Goal: Check status: Check status

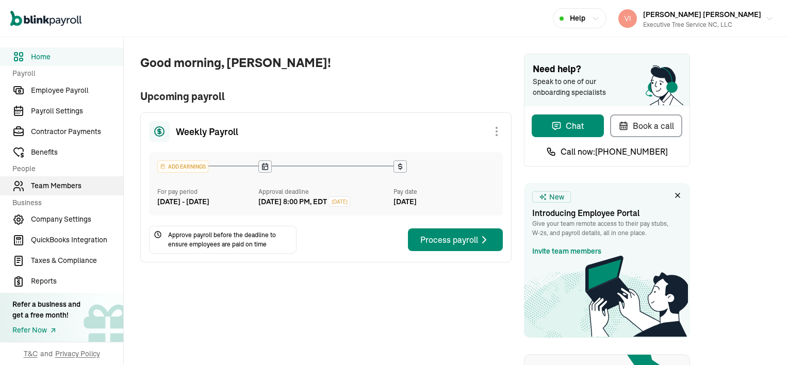
click at [51, 188] on span "Team Members" at bounding box center [77, 186] width 92 height 11
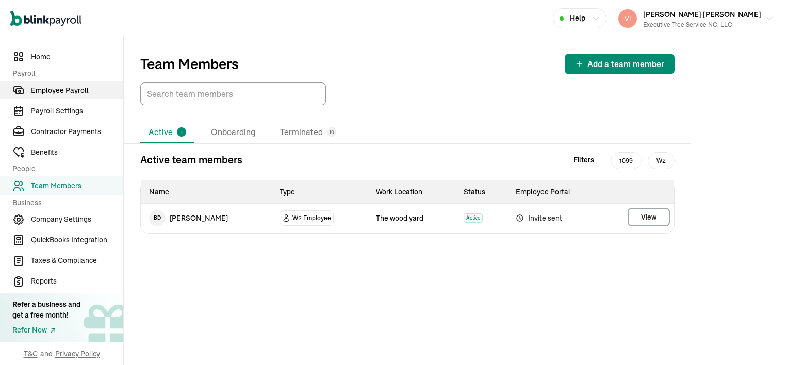
click at [87, 90] on span "Employee Payroll" at bounding box center [77, 90] width 92 height 11
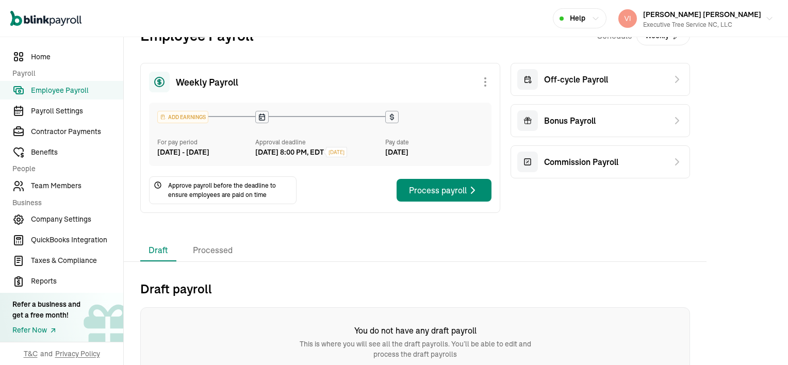
scroll to position [43, 0]
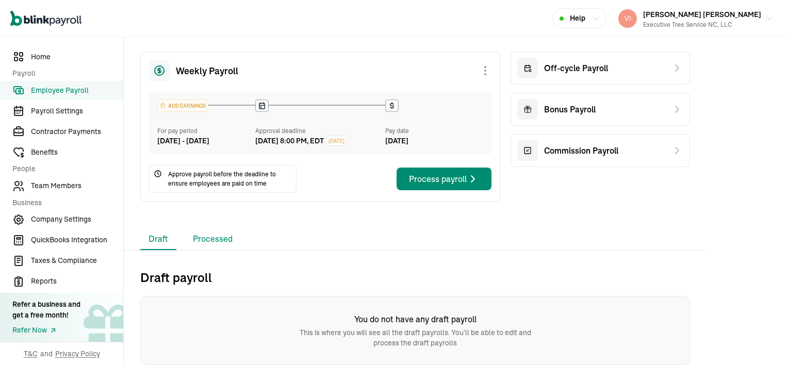
click at [210, 239] on li "Processed" at bounding box center [213, 239] width 56 height 22
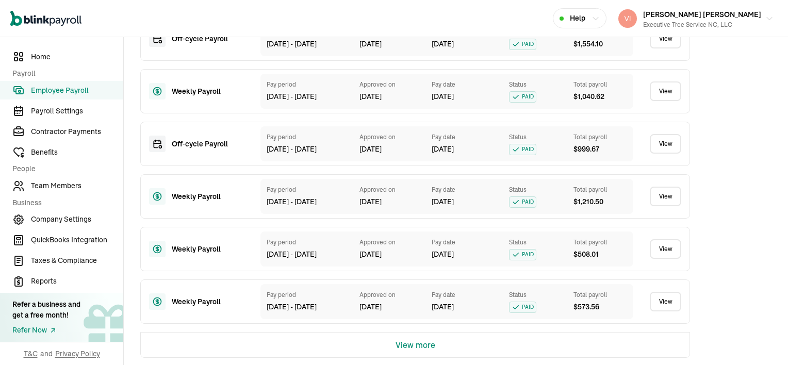
scroll to position [538, 0]
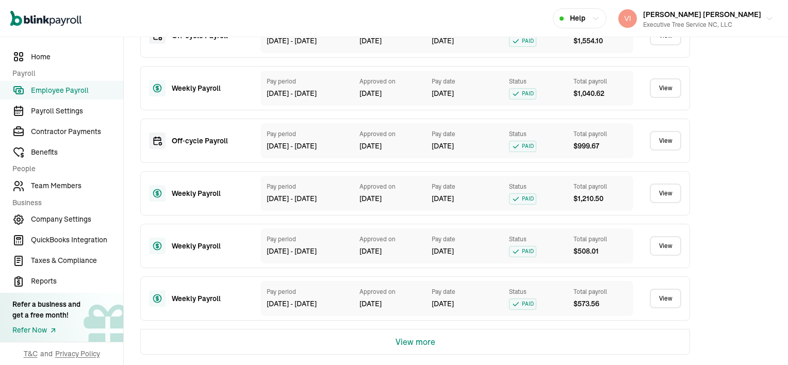
click at [663, 143] on link "View" at bounding box center [665, 141] width 31 height 20
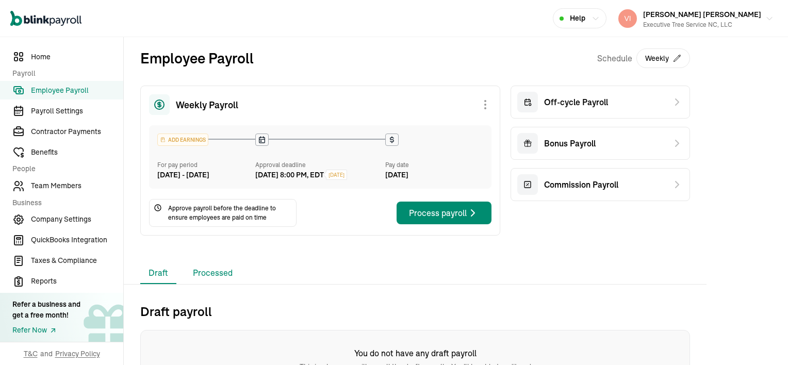
click at [219, 284] on li "Processed" at bounding box center [213, 274] width 56 height 22
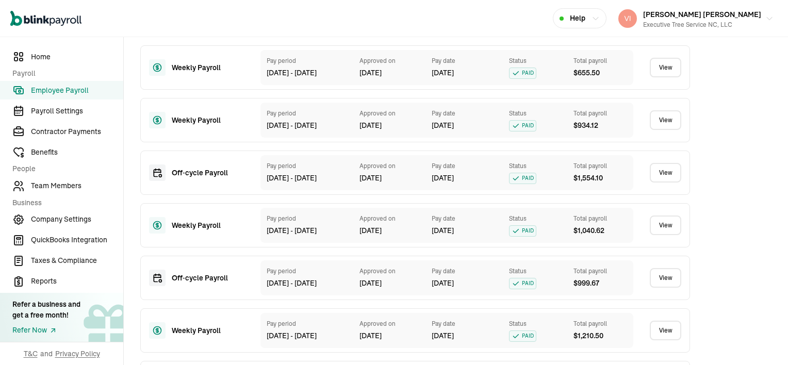
scroll to position [413, 0]
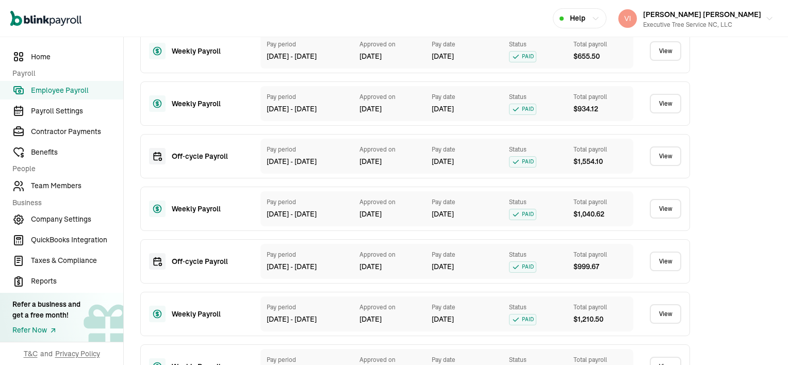
click at [673, 213] on link "View" at bounding box center [665, 209] width 31 height 20
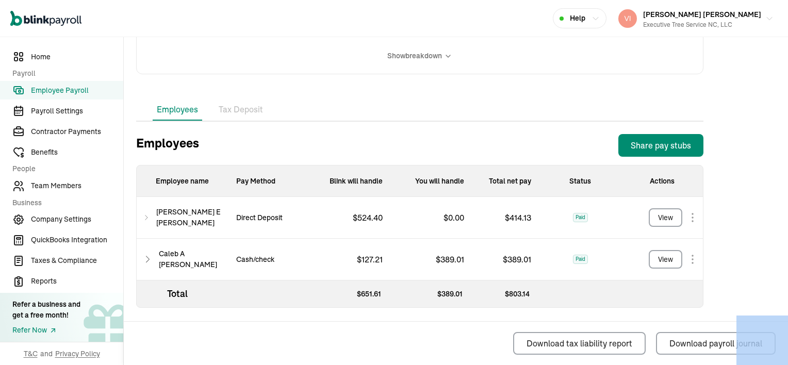
scroll to position [268, 0]
click at [43, 88] on span "Employee Payroll" at bounding box center [77, 90] width 92 height 11
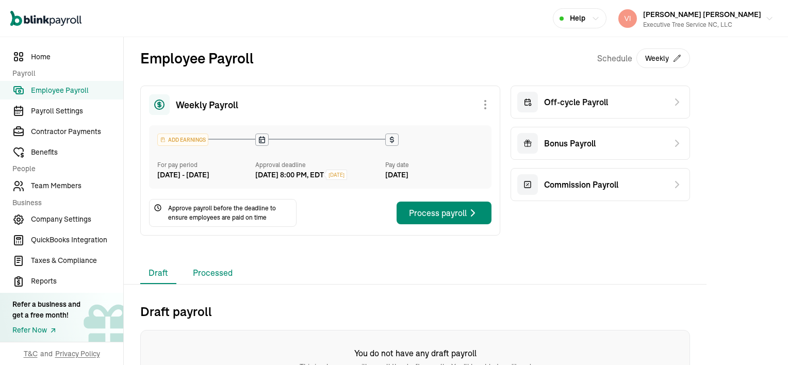
click at [217, 284] on li "Processed" at bounding box center [213, 274] width 56 height 22
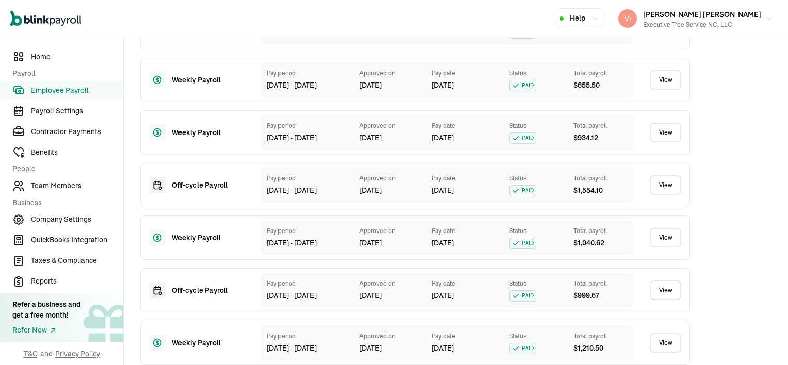
scroll to position [281, 0]
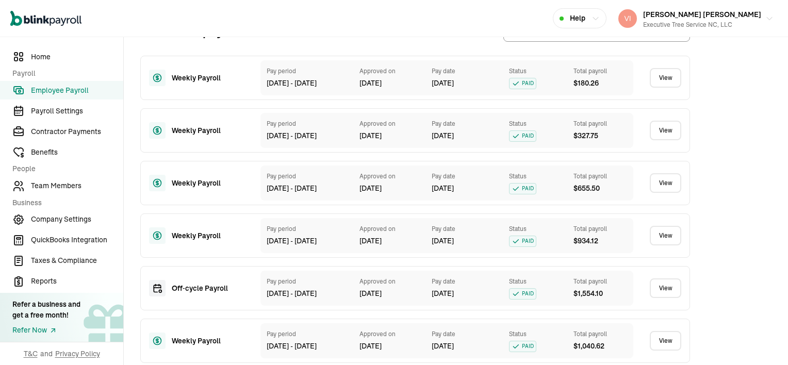
click at [673, 140] on link "View" at bounding box center [665, 131] width 31 height 20
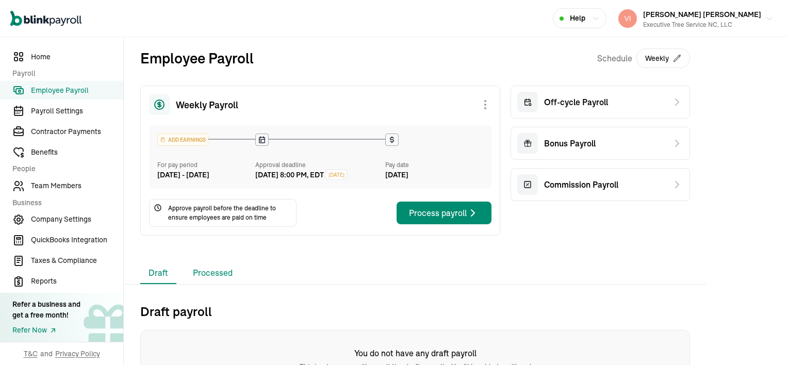
click at [221, 284] on li "Processed" at bounding box center [213, 274] width 56 height 22
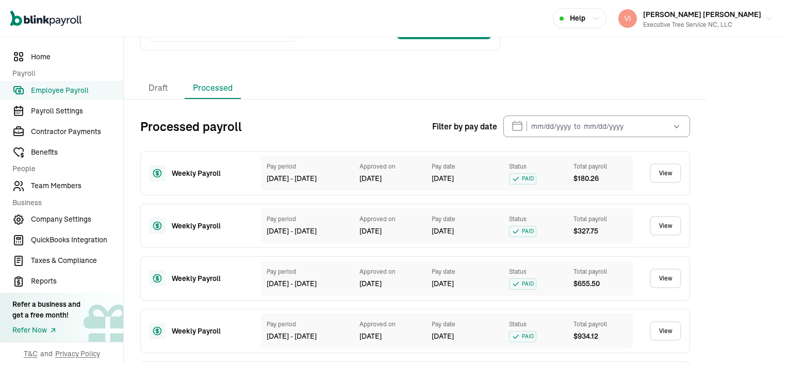
scroll to position [206, 0]
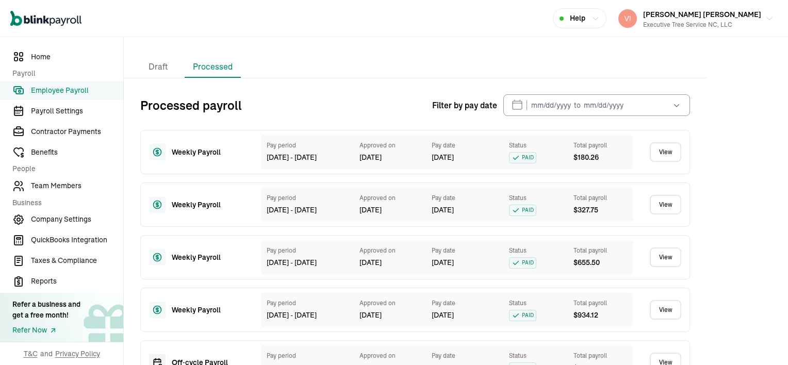
click at [667, 267] on link "View" at bounding box center [665, 258] width 31 height 20
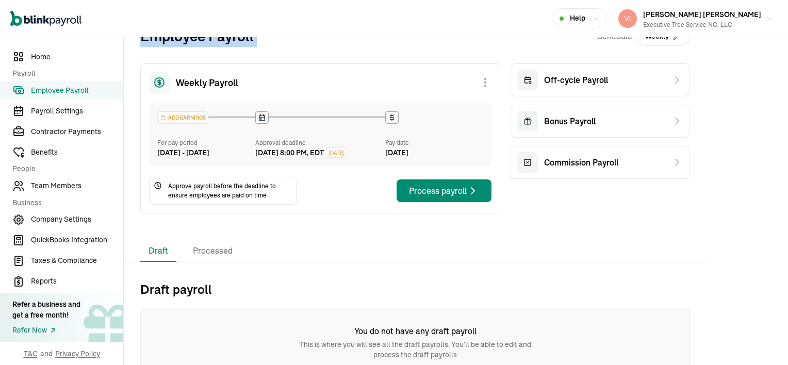
scroll to position [43, 0]
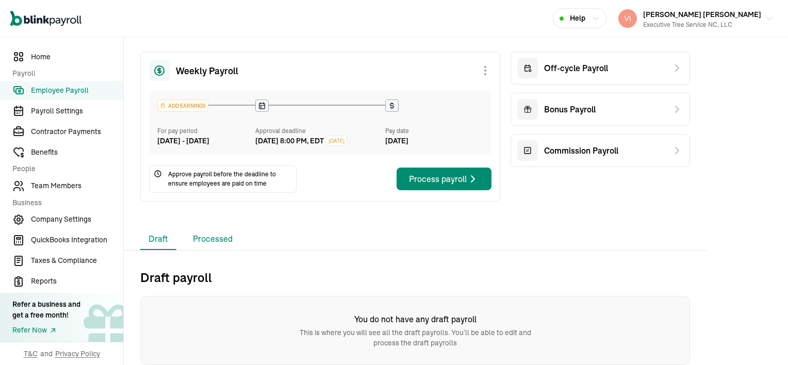
click at [218, 238] on li "Processed" at bounding box center [213, 239] width 56 height 22
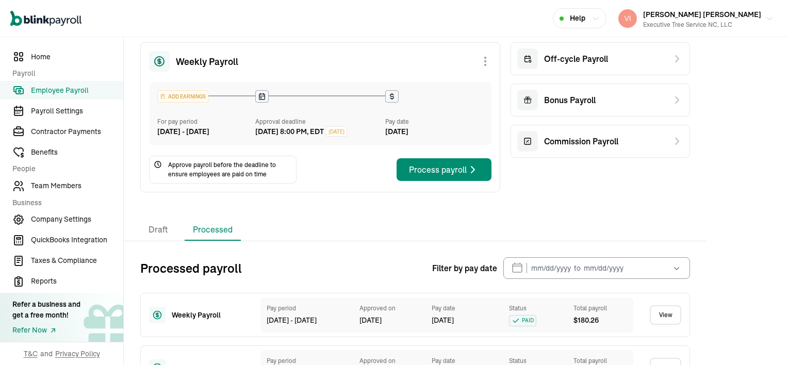
click at [218, 238] on li "Processed" at bounding box center [213, 230] width 56 height 22
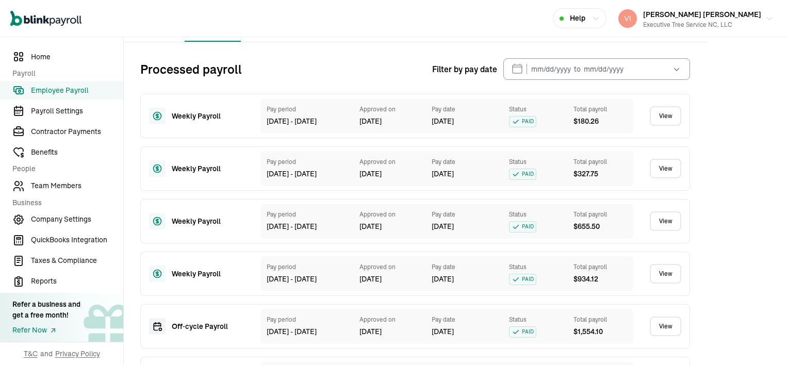
scroll to position [250, 0]
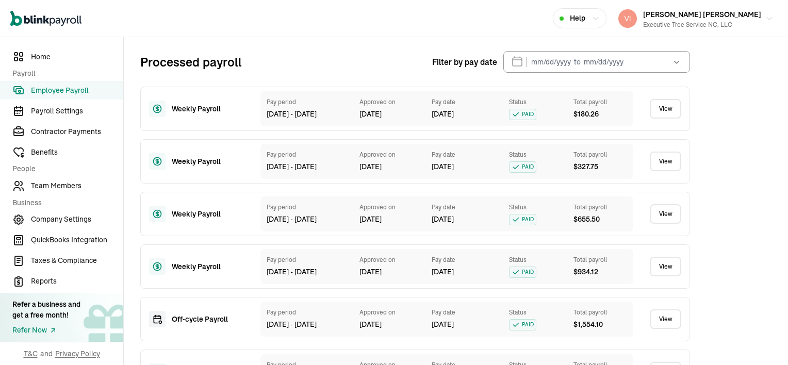
click at [672, 274] on link "View" at bounding box center [665, 267] width 31 height 20
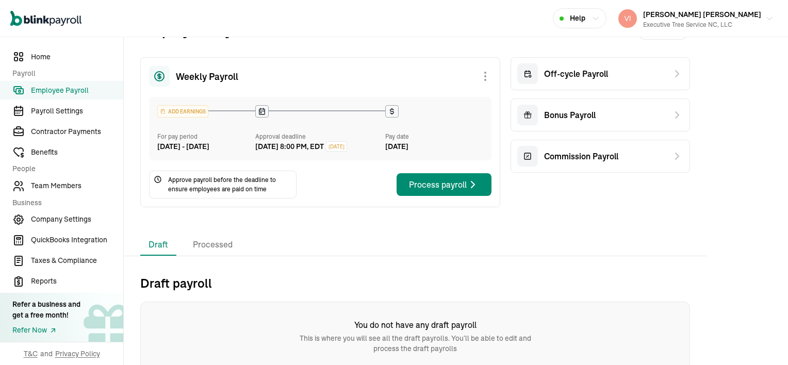
scroll to position [43, 0]
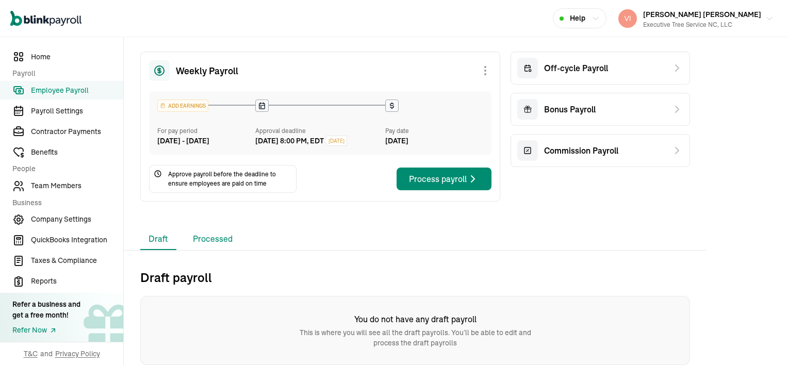
click at [220, 237] on li "Processed" at bounding box center [213, 239] width 56 height 22
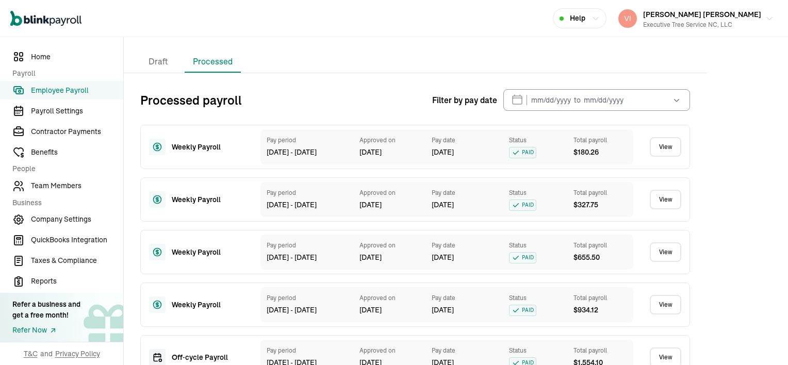
scroll to position [250, 0]
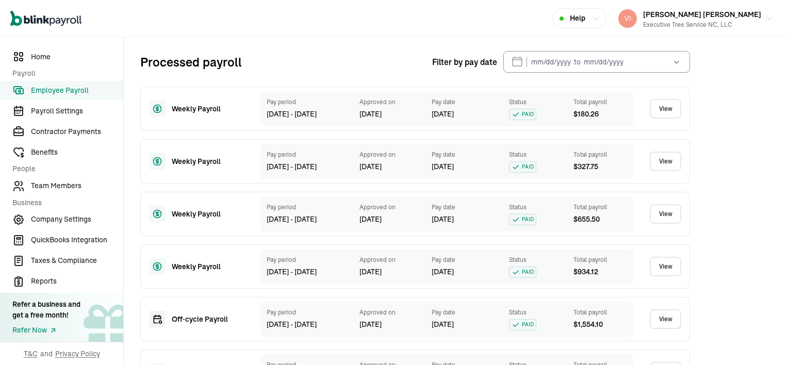
click at [668, 276] on link "View" at bounding box center [665, 267] width 31 height 20
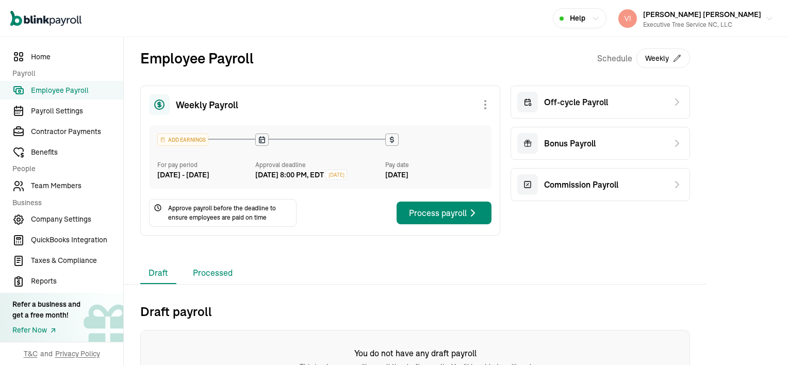
click at [204, 284] on li "Processed" at bounding box center [213, 274] width 56 height 22
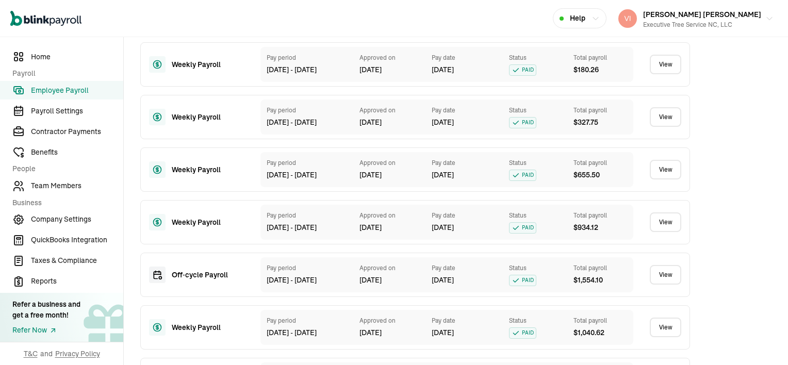
scroll to position [309, 0]
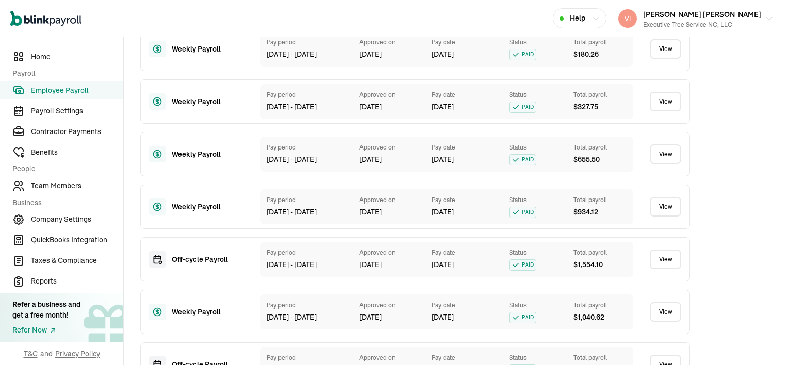
click at [673, 322] on link "View" at bounding box center [665, 312] width 31 height 20
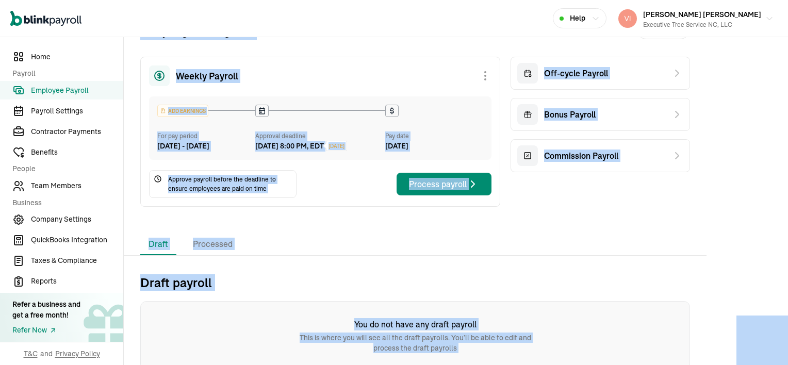
scroll to position [43, 0]
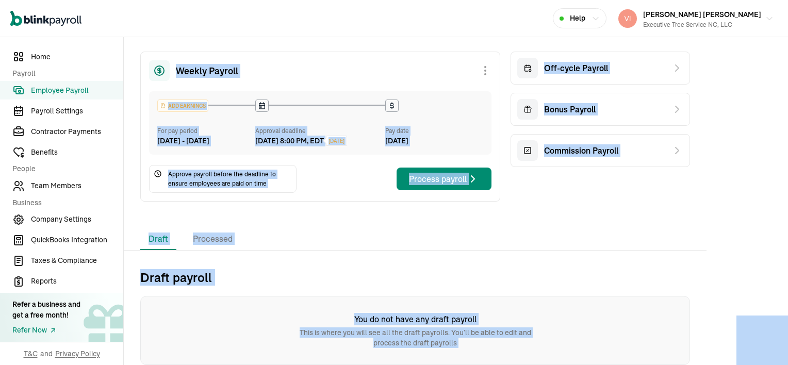
click at [323, 259] on div "Draft payroll You do not have any draft payroll This is where you will see all …" at bounding box center [415, 312] width 583 height 106
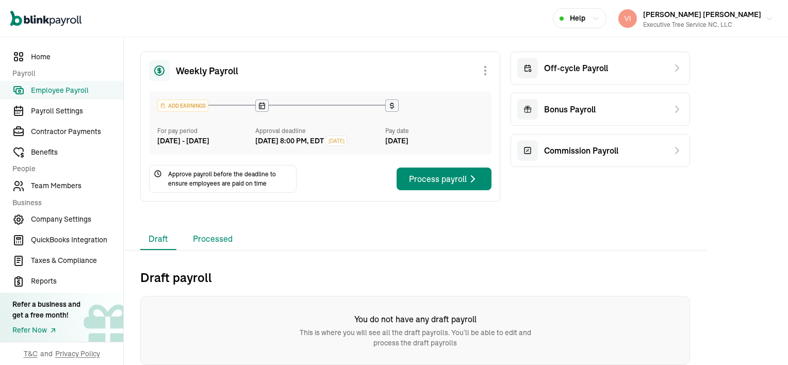
click at [232, 239] on li "Processed" at bounding box center [213, 239] width 56 height 22
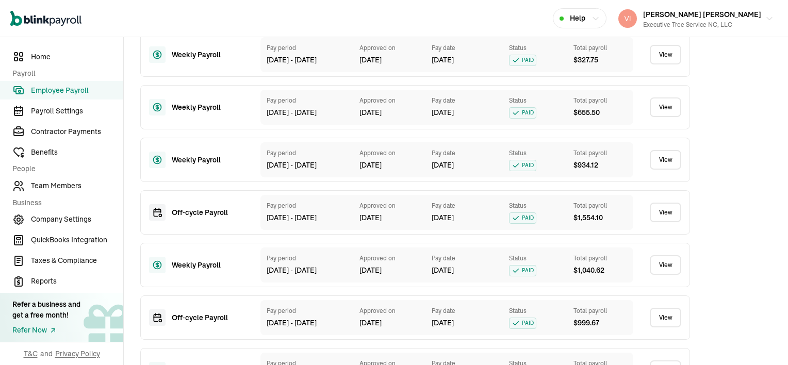
scroll to position [404, 0]
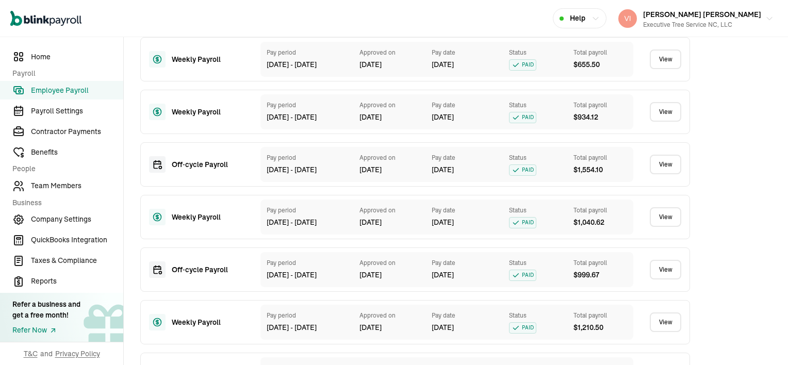
click at [659, 279] on link "View" at bounding box center [665, 270] width 31 height 20
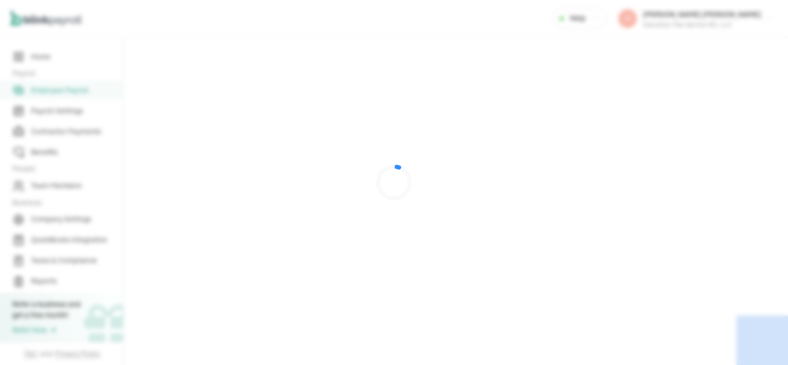
click at [659, 279] on div at bounding box center [394, 182] width 788 height 365
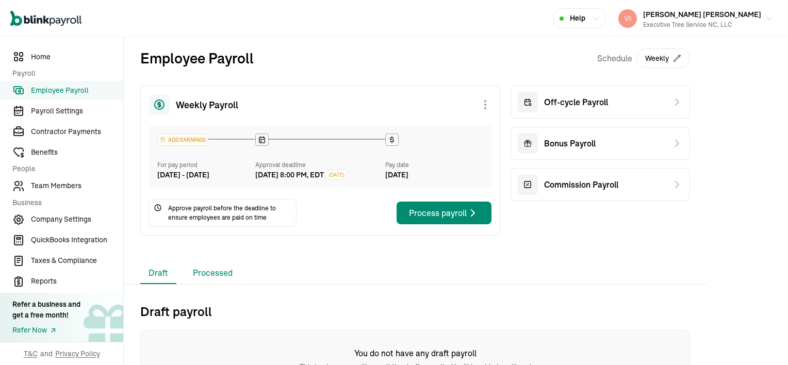
click at [215, 282] on li "Processed" at bounding box center [213, 274] width 56 height 22
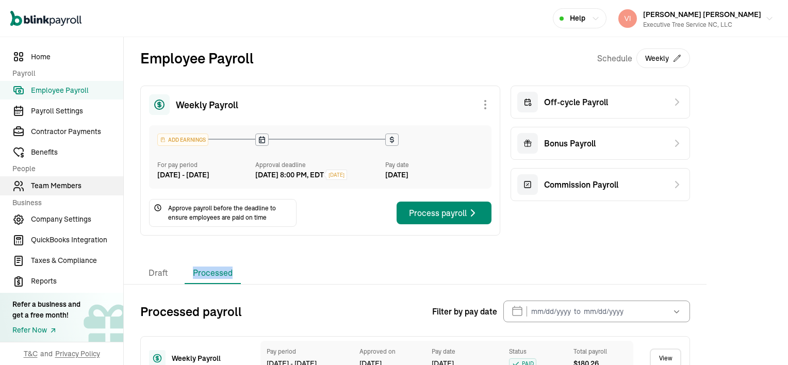
click at [50, 185] on span "Team Members" at bounding box center [77, 186] width 92 height 11
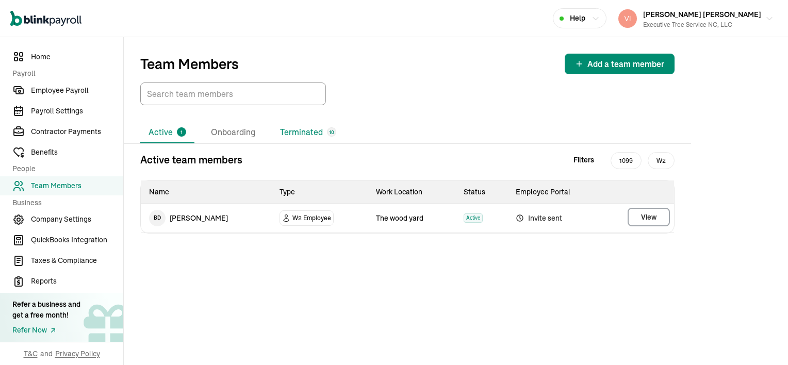
click at [299, 132] on li "Terminated 10" at bounding box center [308, 133] width 73 height 22
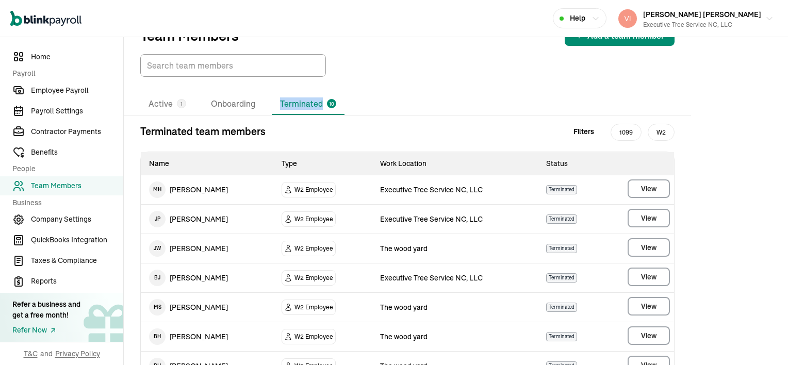
scroll to position [52, 0]
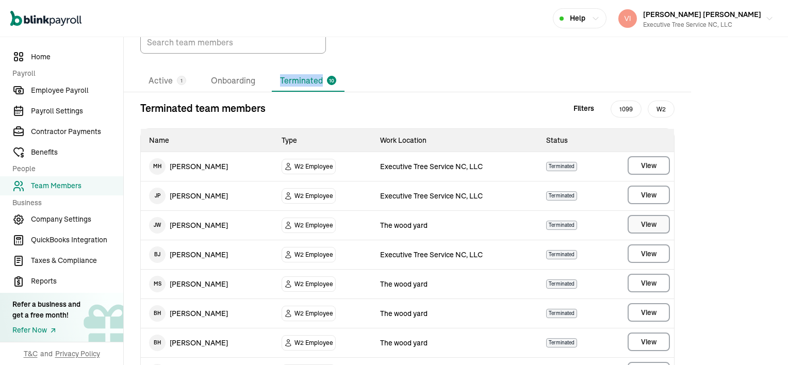
click at [649, 223] on span "View" at bounding box center [648, 224] width 15 height 10
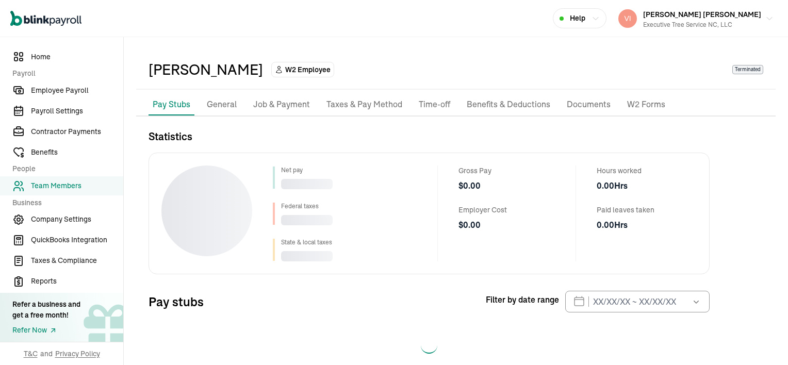
scroll to position [46, 0]
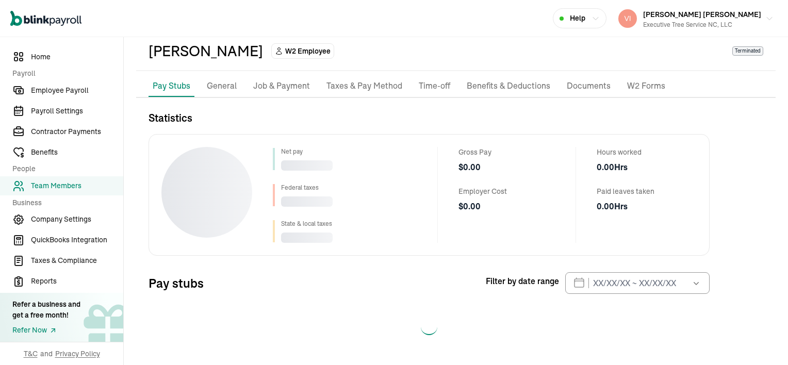
select select "2025"
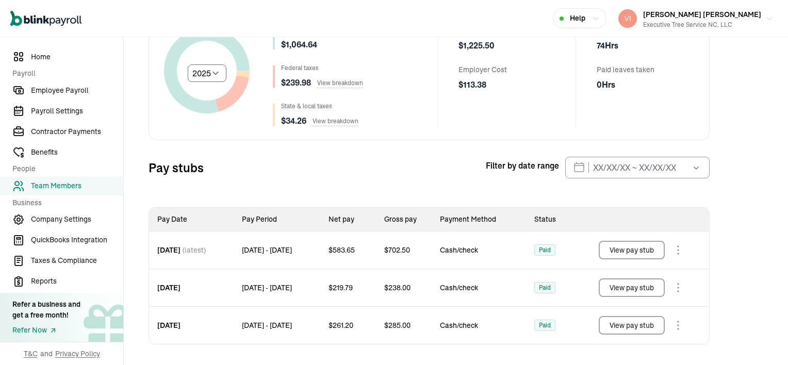
scroll to position [169, 0]
click at [637, 250] on button "View pay stub" at bounding box center [632, 249] width 66 height 19
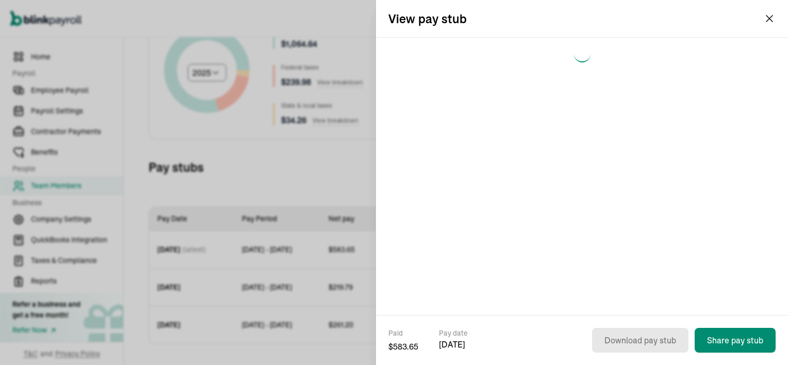
click at [637, 250] on div at bounding box center [582, 176] width 412 height 277
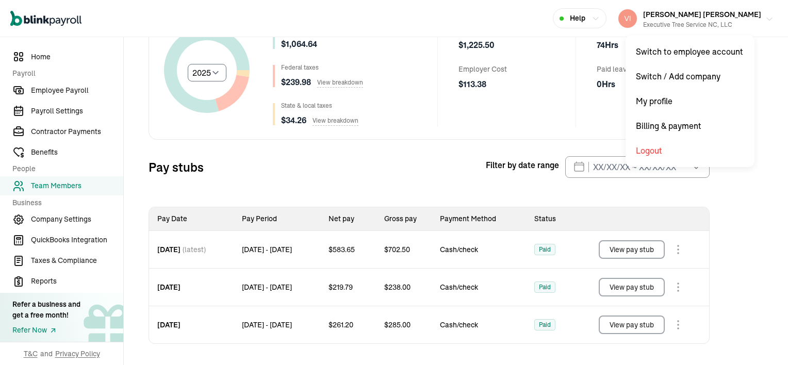
click at [769, 19] on button "[PERSON_NAME] [PERSON_NAME] Executive Tree Service NC, LLC" at bounding box center [695, 19] width 163 height 26
click at [148, 89] on div "Statistics Select year [DATE] 2024 2023 2022 2021 Net pay $ 1,064.64 Federal ta…" at bounding box center [429, 166] width 586 height 356
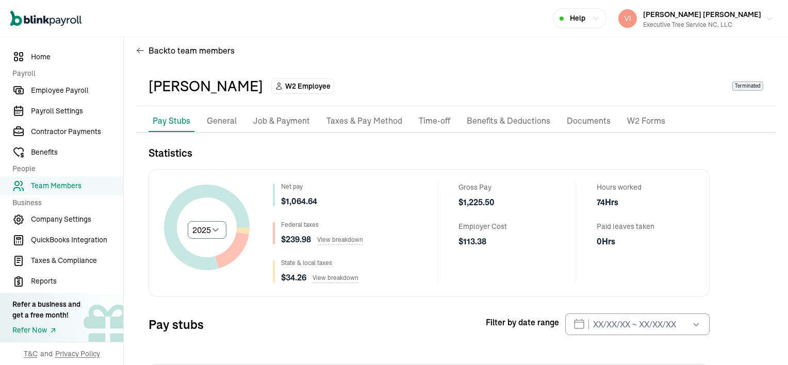
scroll to position [0, 0]
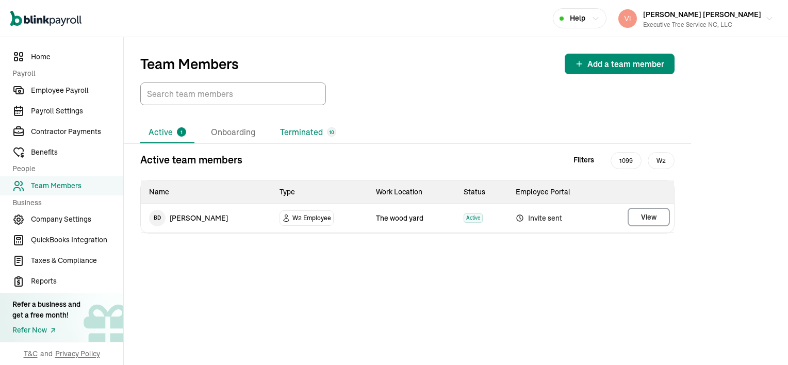
drag, startPoint x: 209, startPoint y: 61, endPoint x: 316, endPoint y: 132, distance: 128.7
click at [316, 132] on li "Terminated 10" at bounding box center [308, 133] width 73 height 22
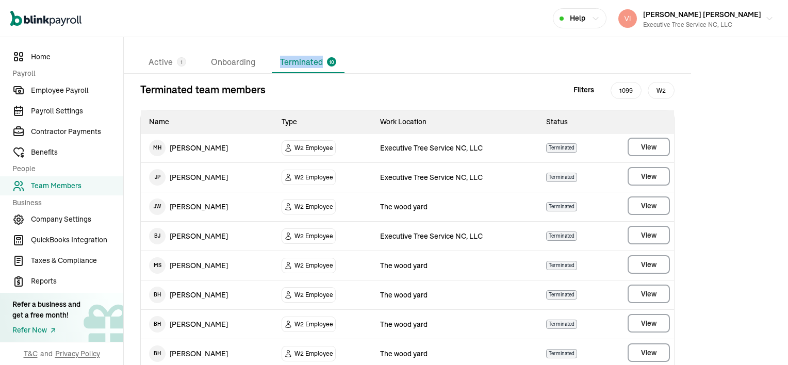
scroll to position [103, 0]
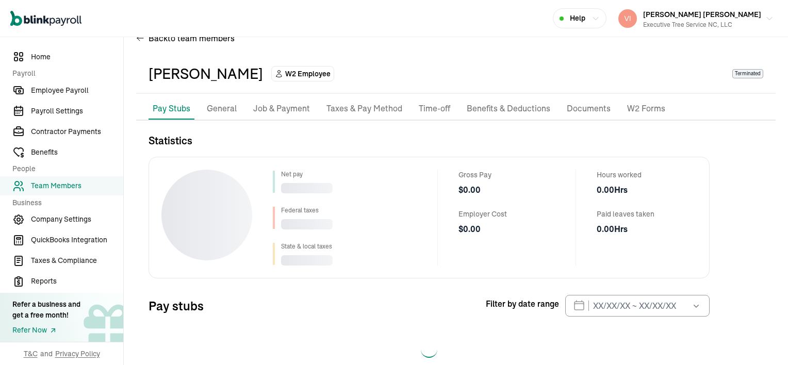
scroll to position [46, 0]
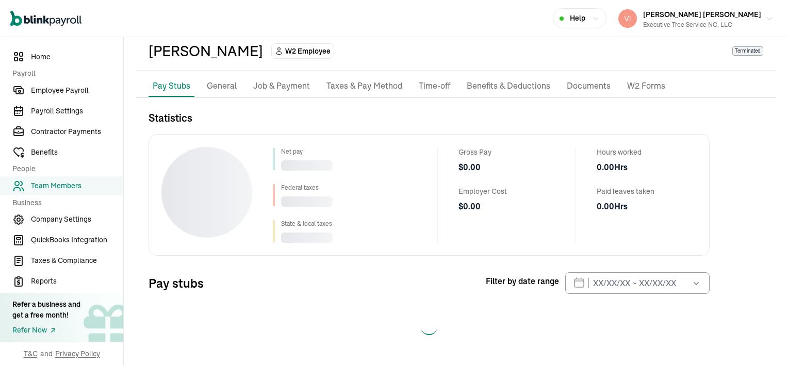
select select "2025"
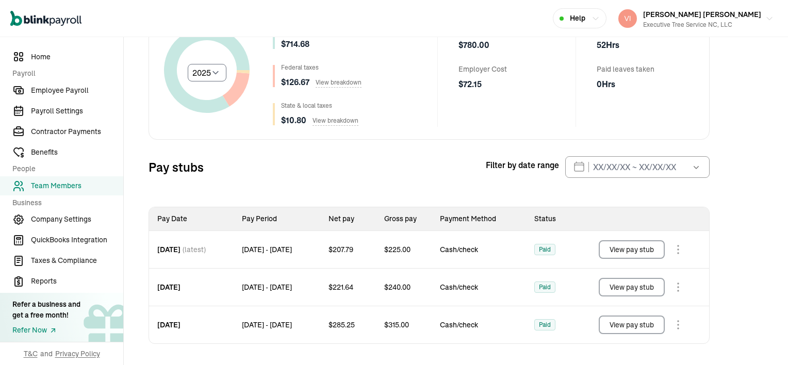
scroll to position [0, 0]
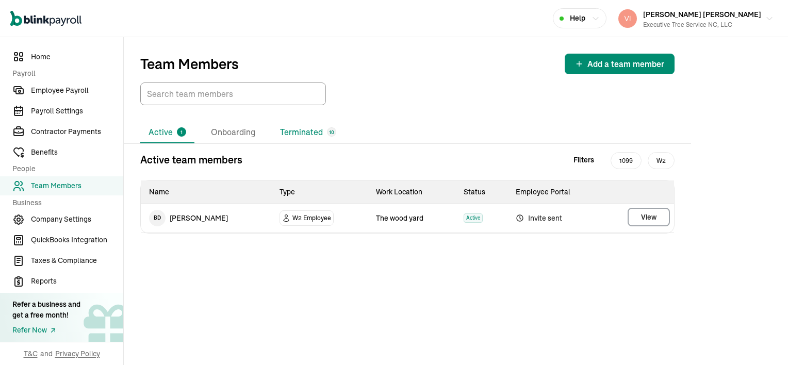
click at [308, 129] on li "Terminated 10" at bounding box center [308, 133] width 73 height 22
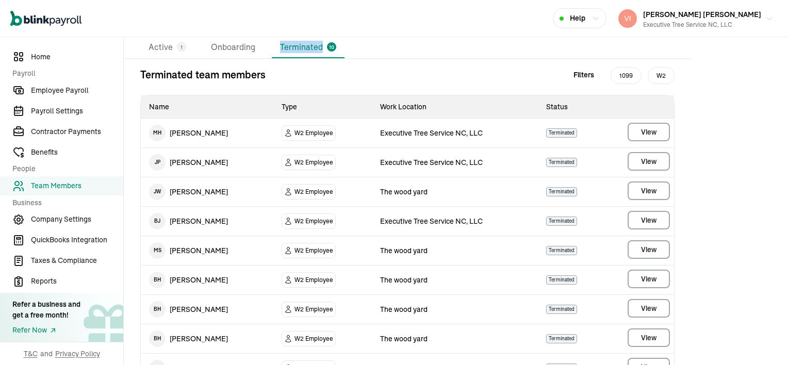
scroll to position [103, 0]
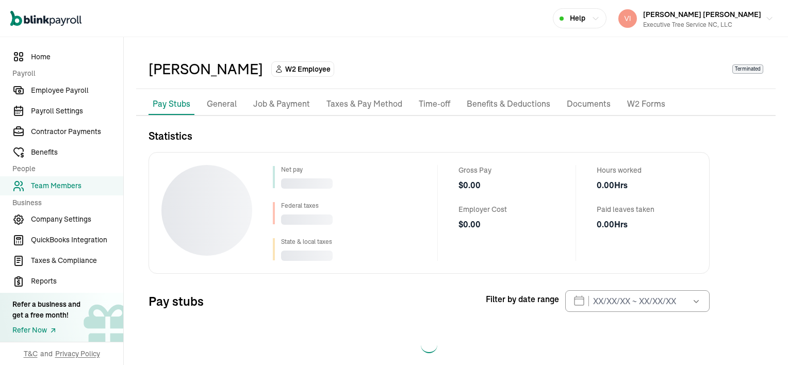
scroll to position [46, 0]
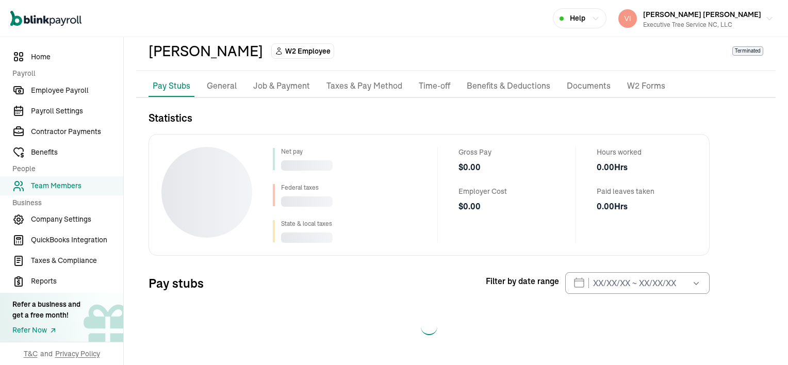
select select "2025"
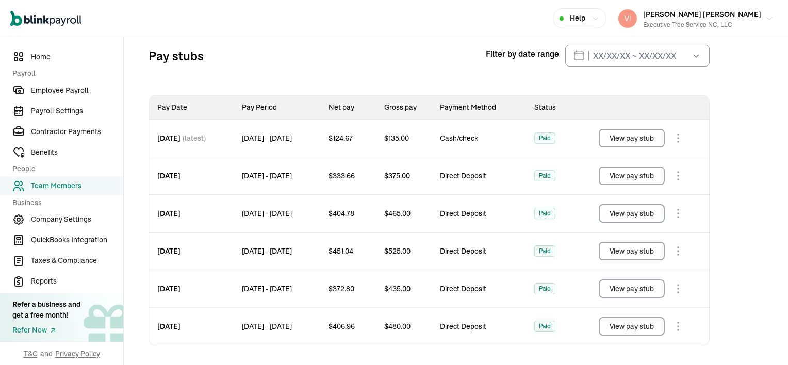
scroll to position [281, 0]
click at [641, 133] on button "View pay stub" at bounding box center [632, 137] width 66 height 19
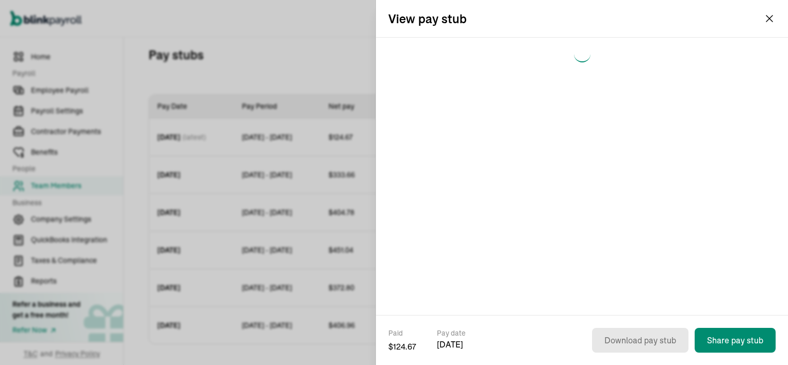
click at [641, 133] on div at bounding box center [582, 176] width 412 height 277
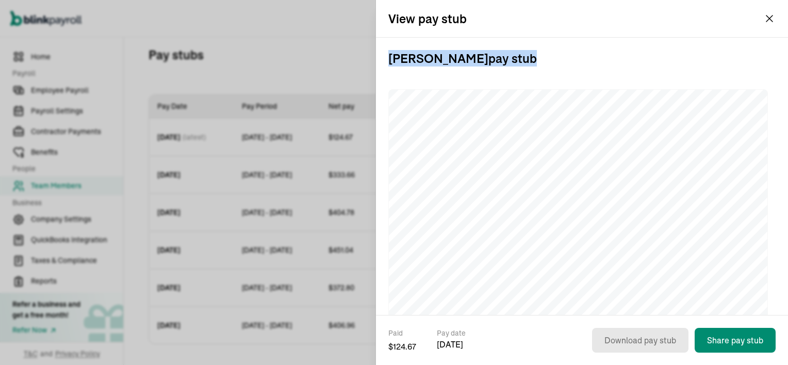
scroll to position [52, 0]
click at [771, 18] on div "Open main menu Help [PERSON_NAME] [PERSON_NAME] Executive Tree Service NC, LLC" at bounding box center [394, 18] width 788 height 37
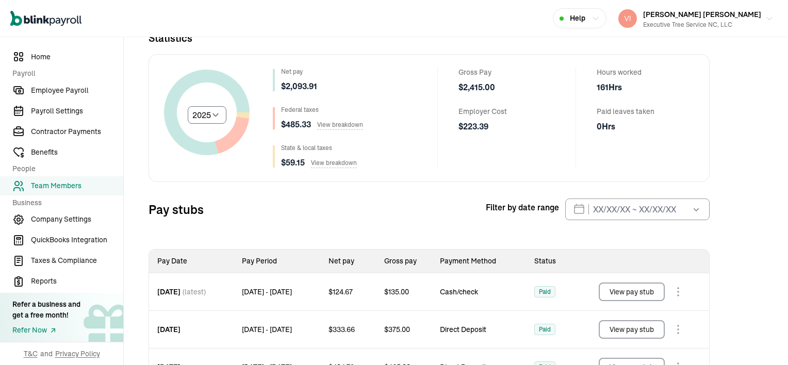
scroll to position [23, 0]
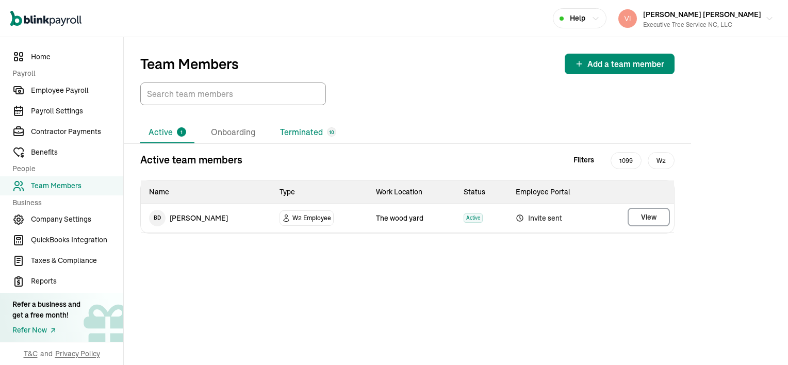
click at [293, 132] on li "Terminated 10" at bounding box center [308, 133] width 73 height 22
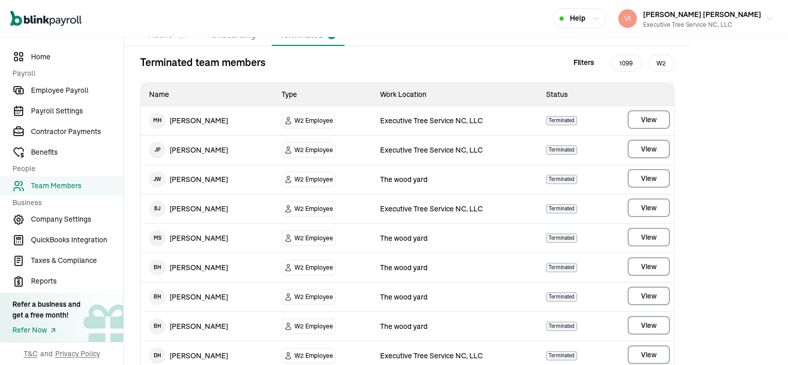
scroll to position [103, 0]
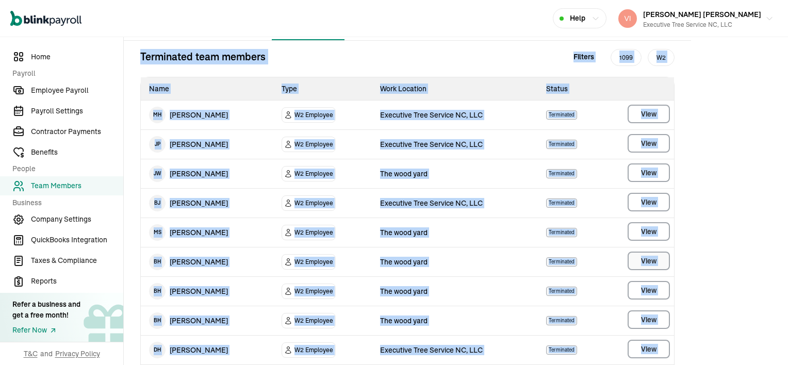
click at [638, 267] on main "Team Members Add a team member Active 1 Onboarding Terminated 10 Terminated tea…" at bounding box center [456, 181] width 664 height 494
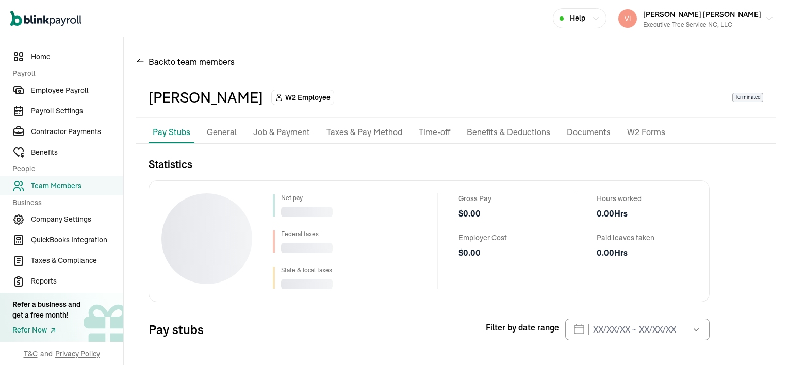
scroll to position [46, 0]
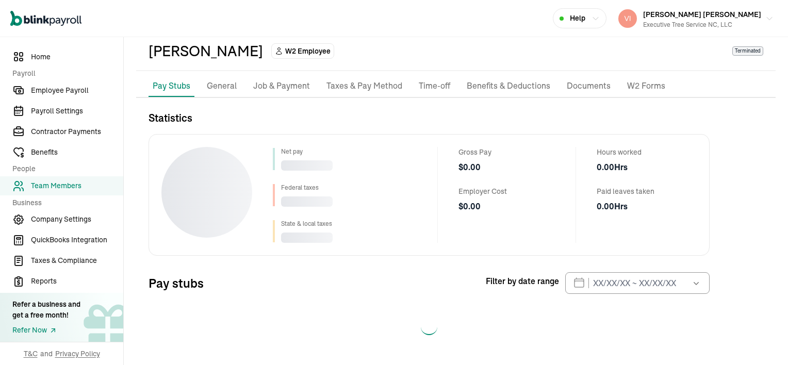
select select "2025"
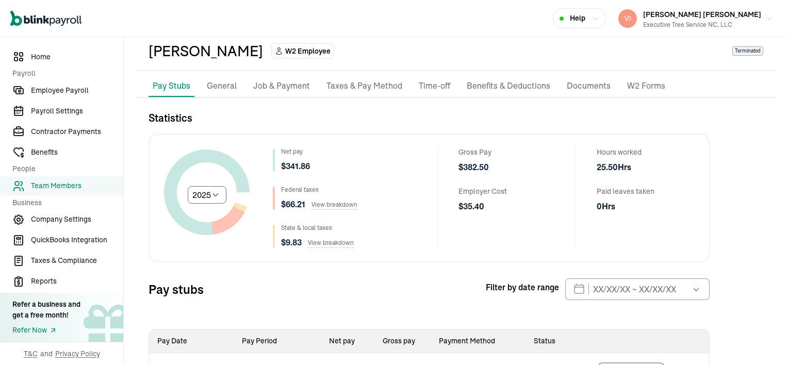
click at [441, 244] on div "Gross Pay $ 382.50 Employer Cost $ 35.40" at bounding box center [498, 198] width 122 height 102
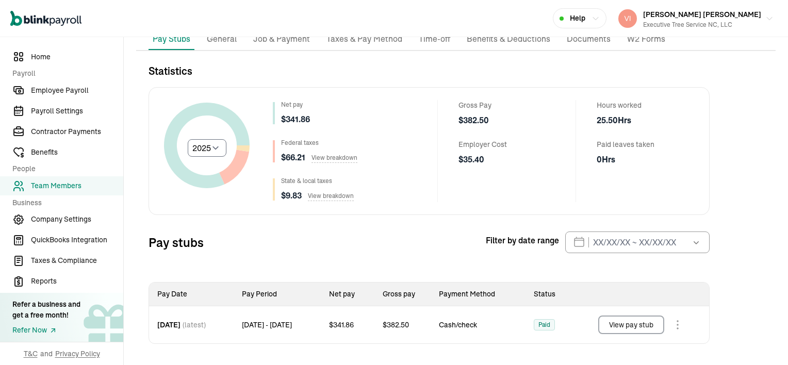
click at [641, 323] on button "View pay stub" at bounding box center [631, 325] width 66 height 19
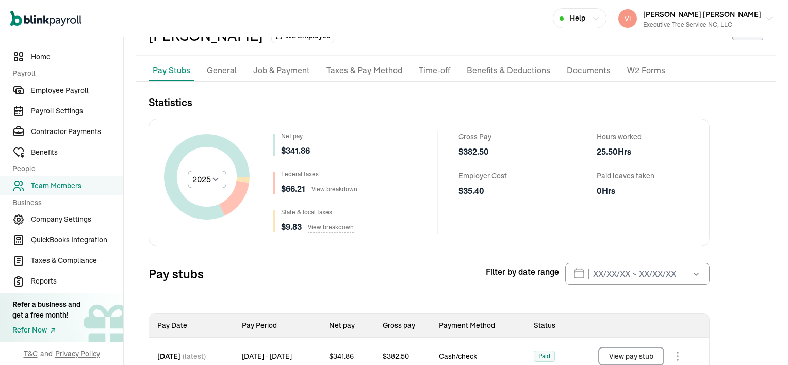
scroll to position [0, 0]
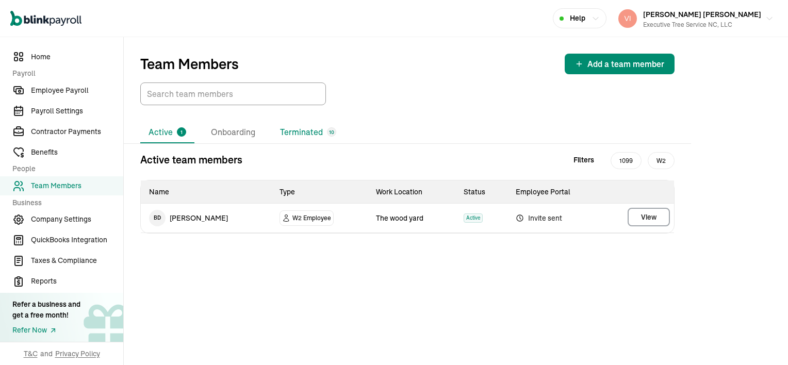
click at [293, 131] on li "Terminated 10" at bounding box center [308, 133] width 73 height 22
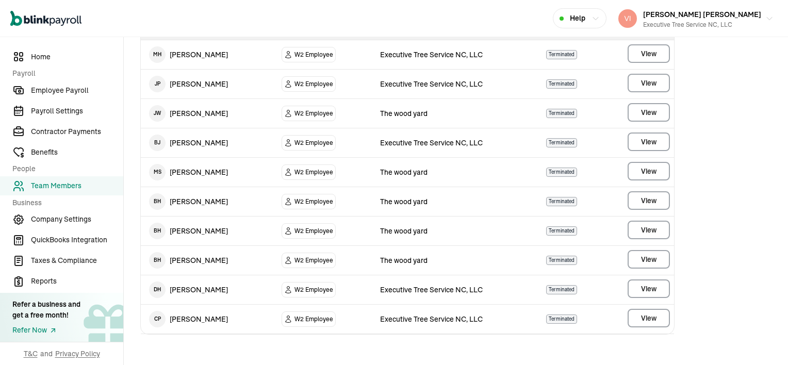
scroll to position [165, 0]
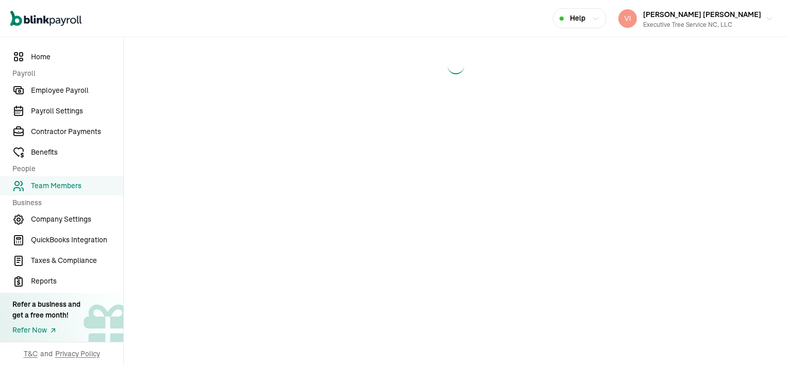
click at [646, 290] on main at bounding box center [456, 201] width 664 height 328
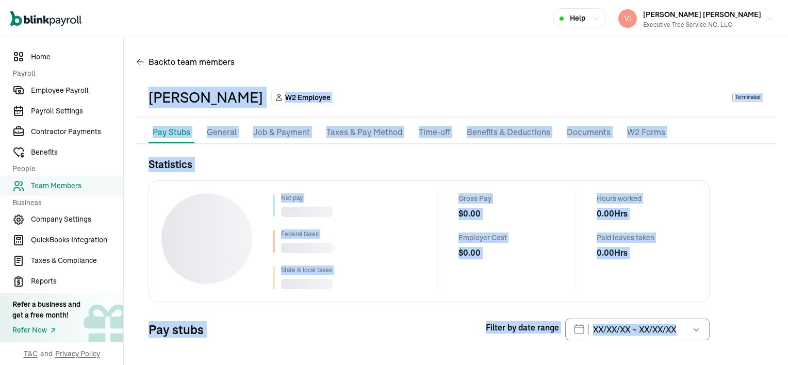
scroll to position [46, 0]
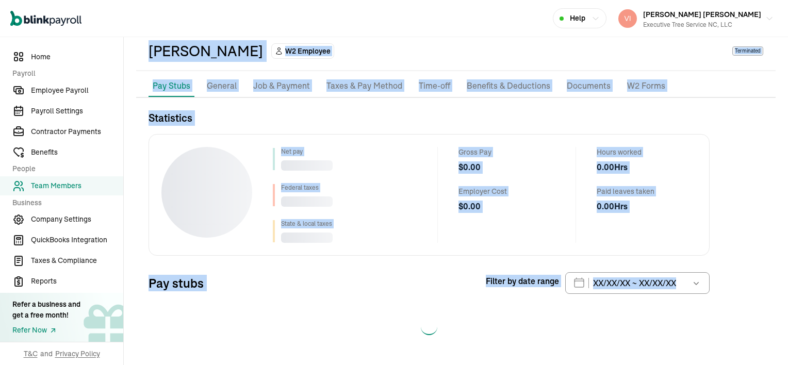
select select "2025"
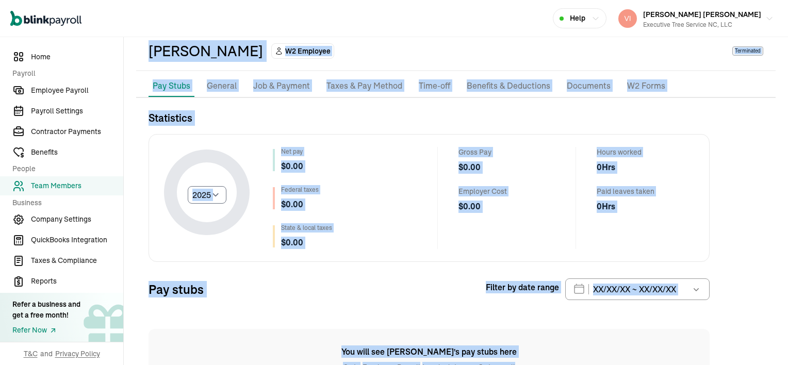
click at [424, 250] on div "Select year [DATE] 2024 2023 2022 2021 Net pay $ 0.00 Federal taxes $ 0.00 Stat…" at bounding box center [429, 198] width 561 height 128
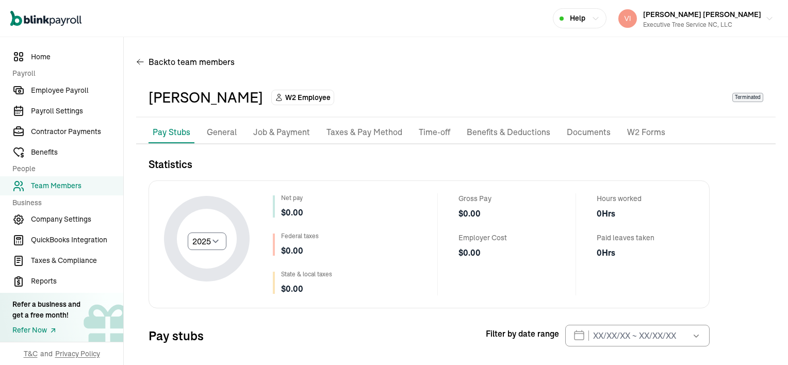
scroll to position [0, 0]
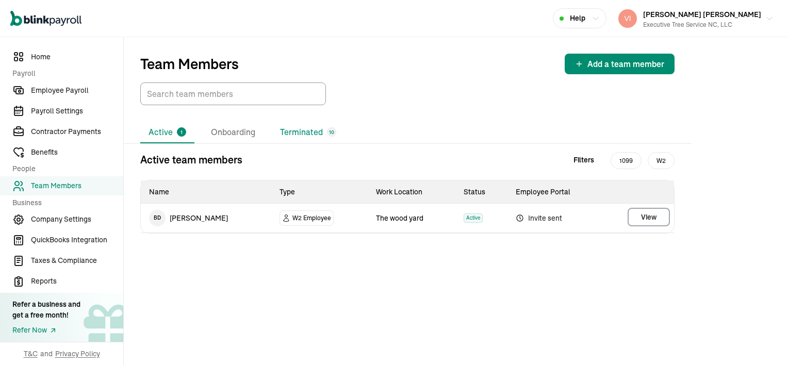
click at [293, 131] on li "Terminated 10" at bounding box center [308, 133] width 73 height 22
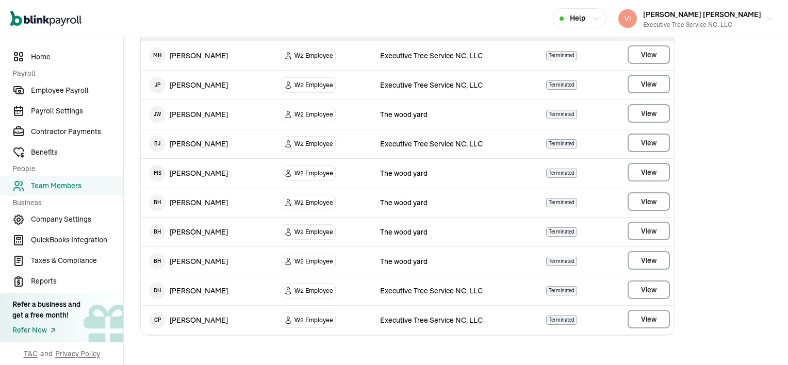
scroll to position [165, 0]
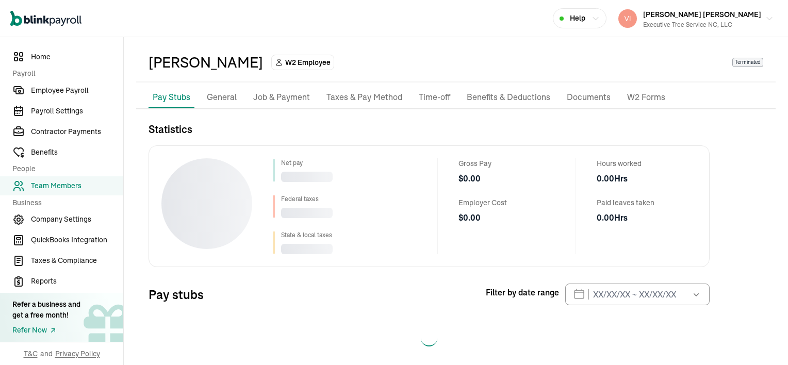
scroll to position [46, 0]
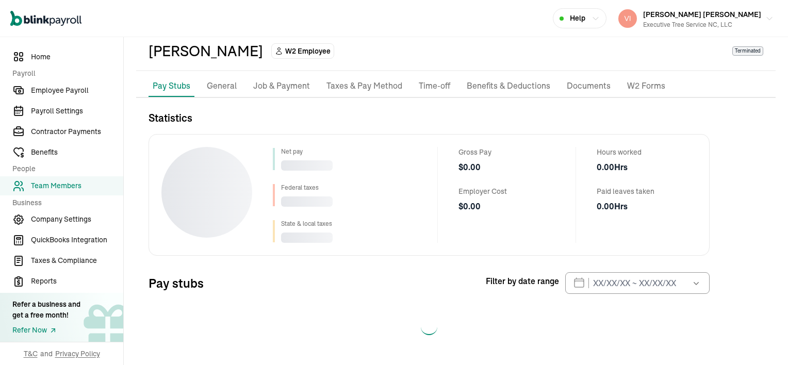
select select "2025"
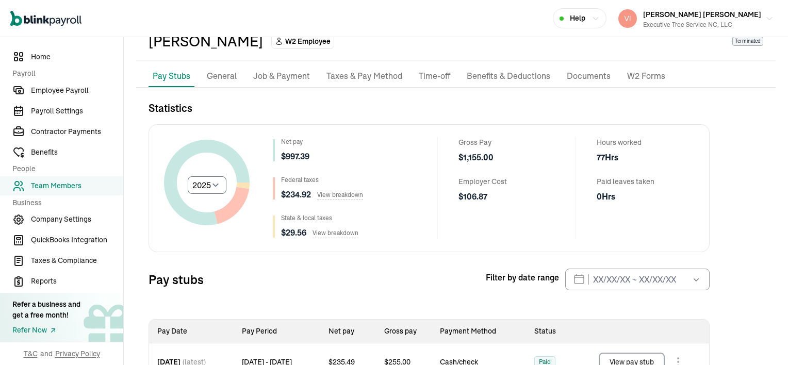
scroll to position [0, 0]
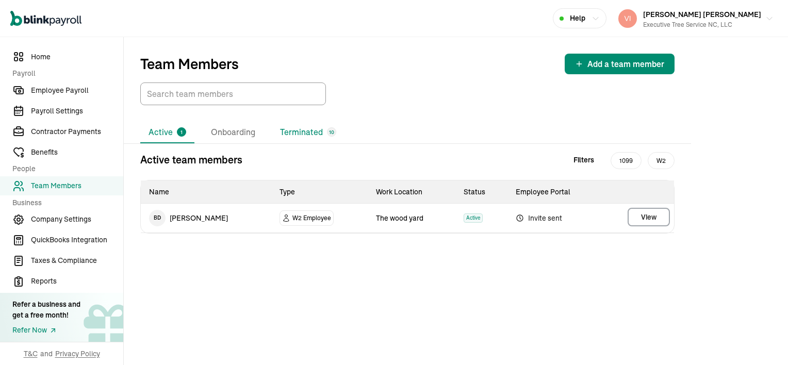
click at [313, 134] on li "Terminated 10" at bounding box center [308, 133] width 73 height 22
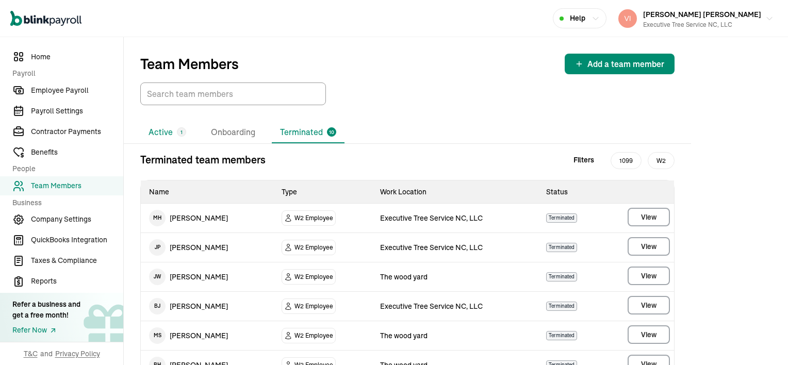
click at [166, 132] on li "Active 1" at bounding box center [167, 133] width 54 height 22
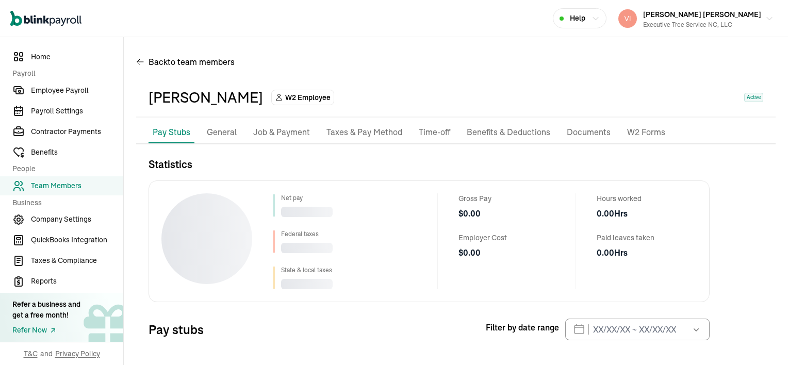
scroll to position [46, 0]
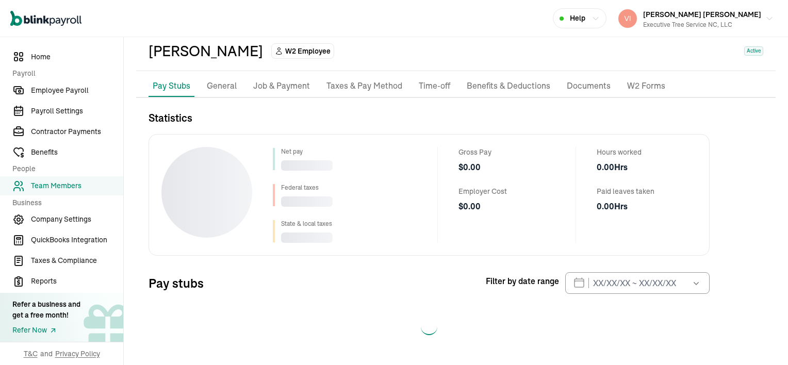
select select "2025"
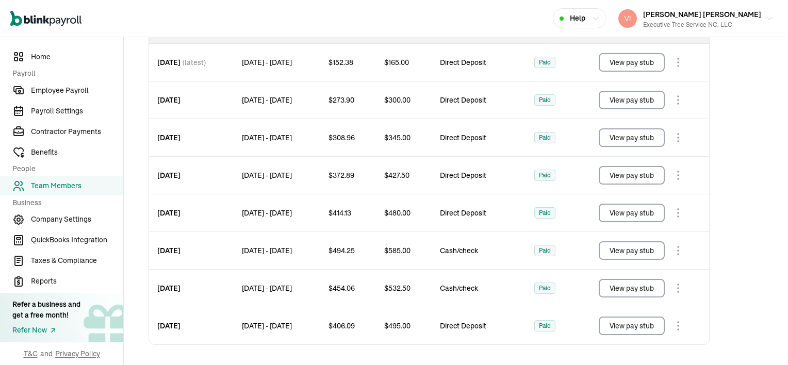
scroll to position [356, 0]
